Goal: Information Seeking & Learning: Learn about a topic

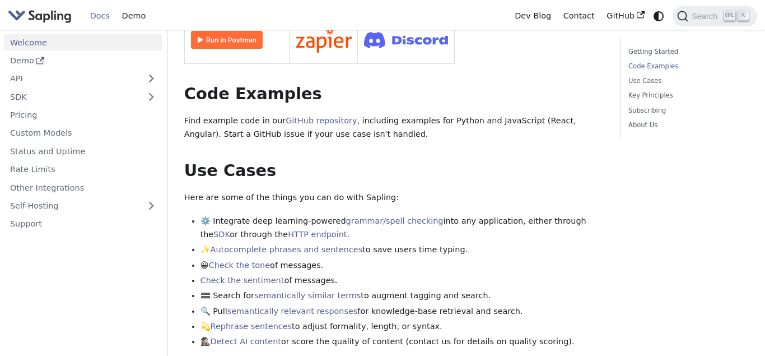
scroll to position [643, 0]
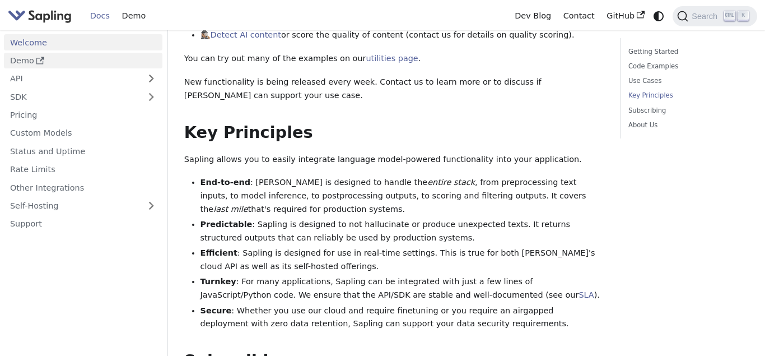
click at [41, 62] on icon "Docs sidebar" at bounding box center [40, 61] width 8 height 8
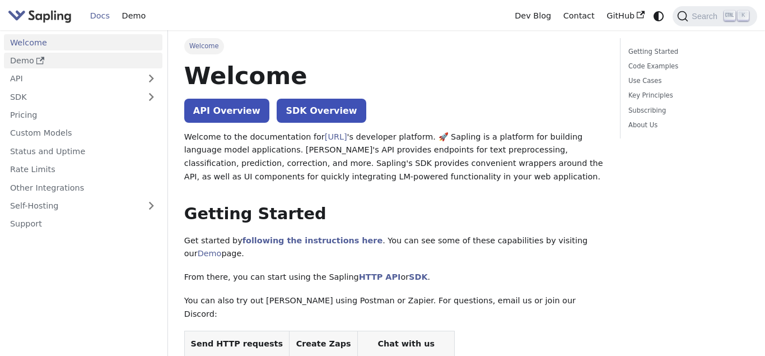
click at [45, 66] on link "Demo" at bounding box center [83, 61] width 159 height 16
click at [50, 53] on link "Demo" at bounding box center [83, 61] width 159 height 16
click at [240, 102] on link "API Overview" at bounding box center [226, 111] width 85 height 24
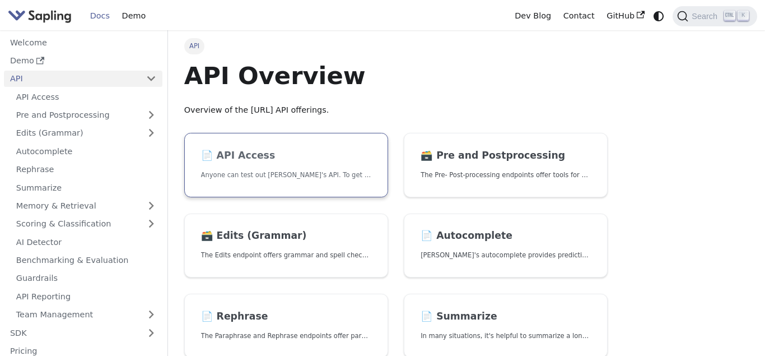
click at [250, 161] on h2 "📄️ API Access" at bounding box center [286, 156] width 170 height 12
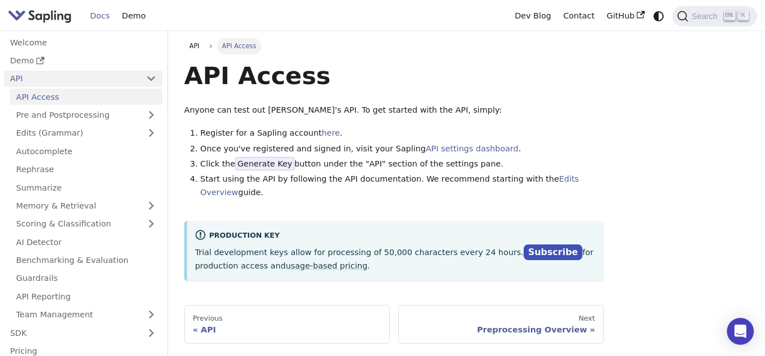
click at [45, 85] on link "API" at bounding box center [72, 79] width 136 height 16
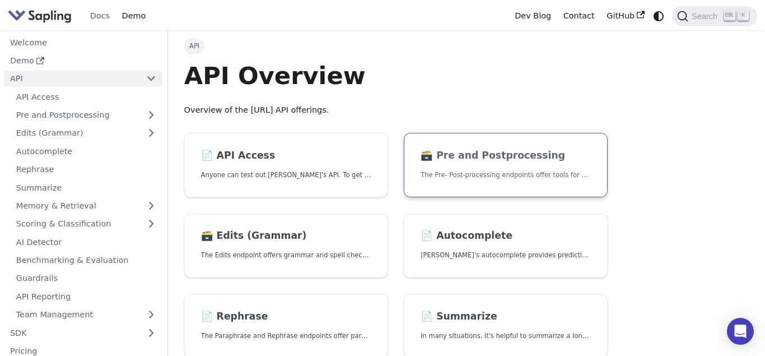
click at [473, 156] on h2 "🗃️ Pre and Postprocessing" at bounding box center [506, 156] width 170 height 12
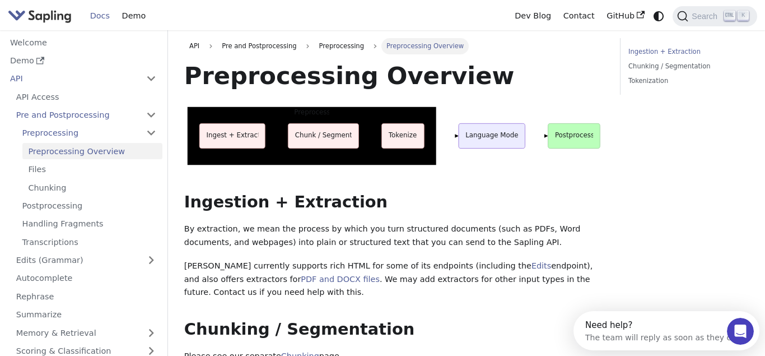
click at [548, 186] on div "Preprocessing Overview Preprocess Ingest + Extract Chunk / Segment Tokenize Lan…" at bounding box center [394, 359] width 420 height 596
click at [26, 85] on link "API" at bounding box center [72, 79] width 136 height 16
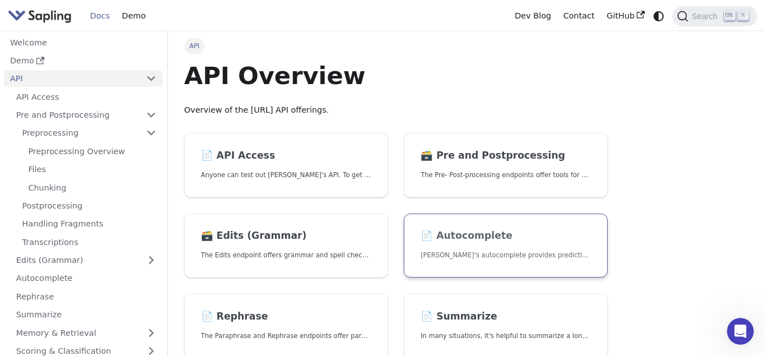
click at [494, 241] on h2 "📄️ Autocomplete" at bounding box center [506, 236] width 170 height 12
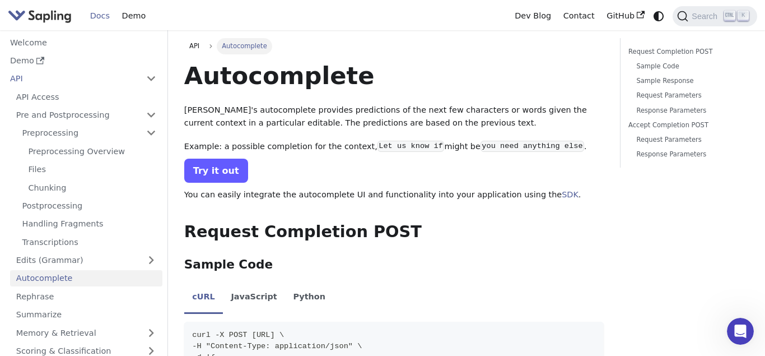
click at [229, 168] on link "Try it out" at bounding box center [216, 171] width 64 height 24
